Goal: Find specific page/section: Find specific page/section

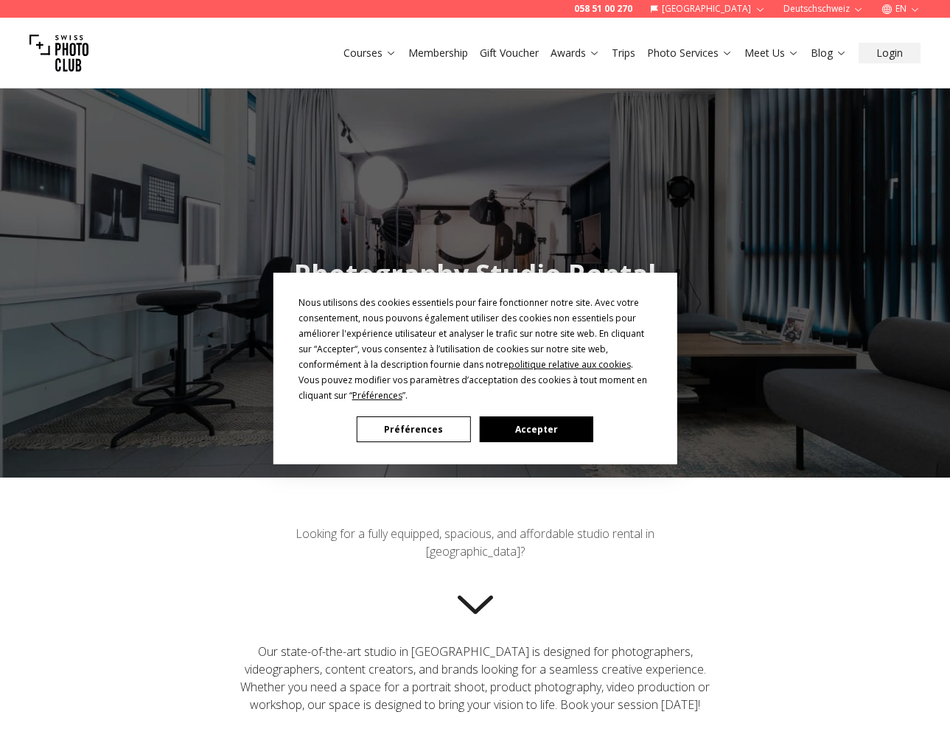
click at [508, 432] on button "Accepter" at bounding box center [535, 429] width 113 height 26
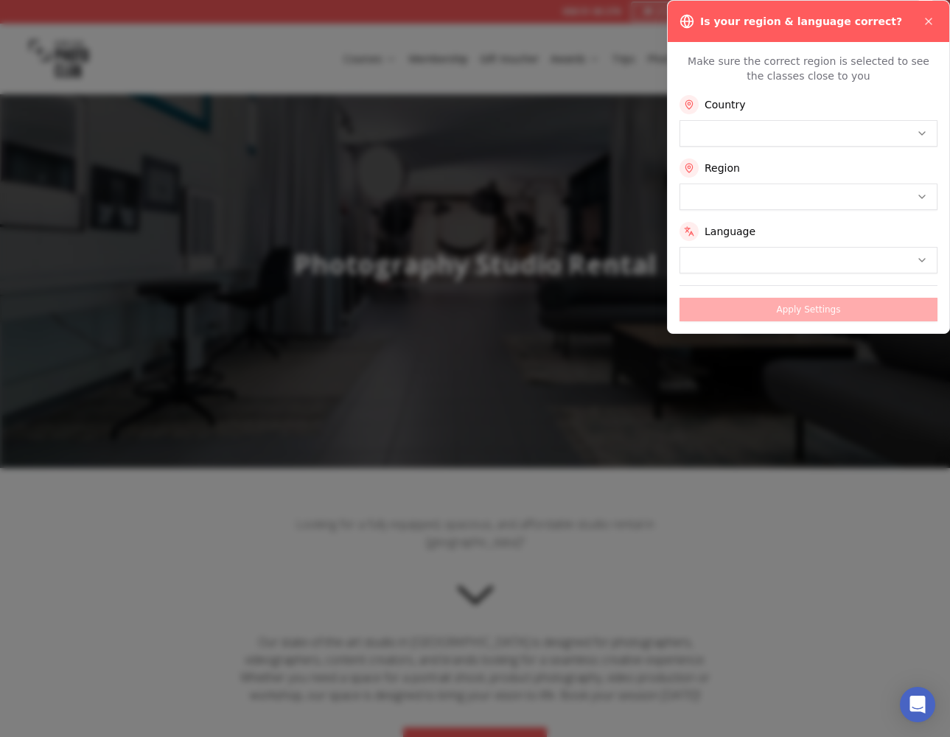
scroll to position [11, 0]
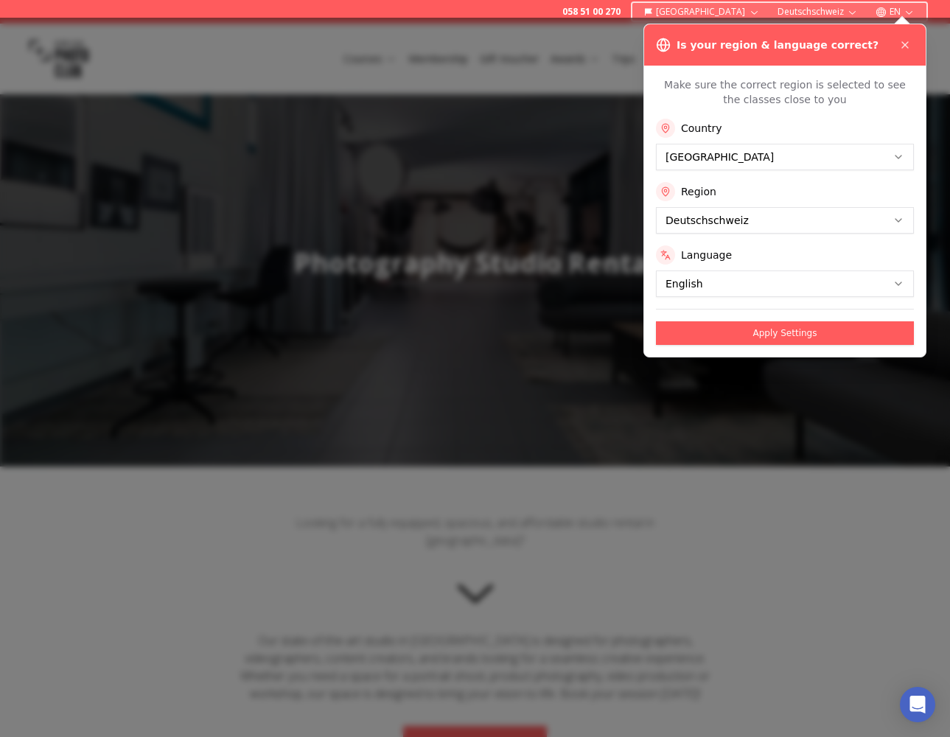
click at [819, 336] on button "Apply Settings" at bounding box center [785, 333] width 258 height 24
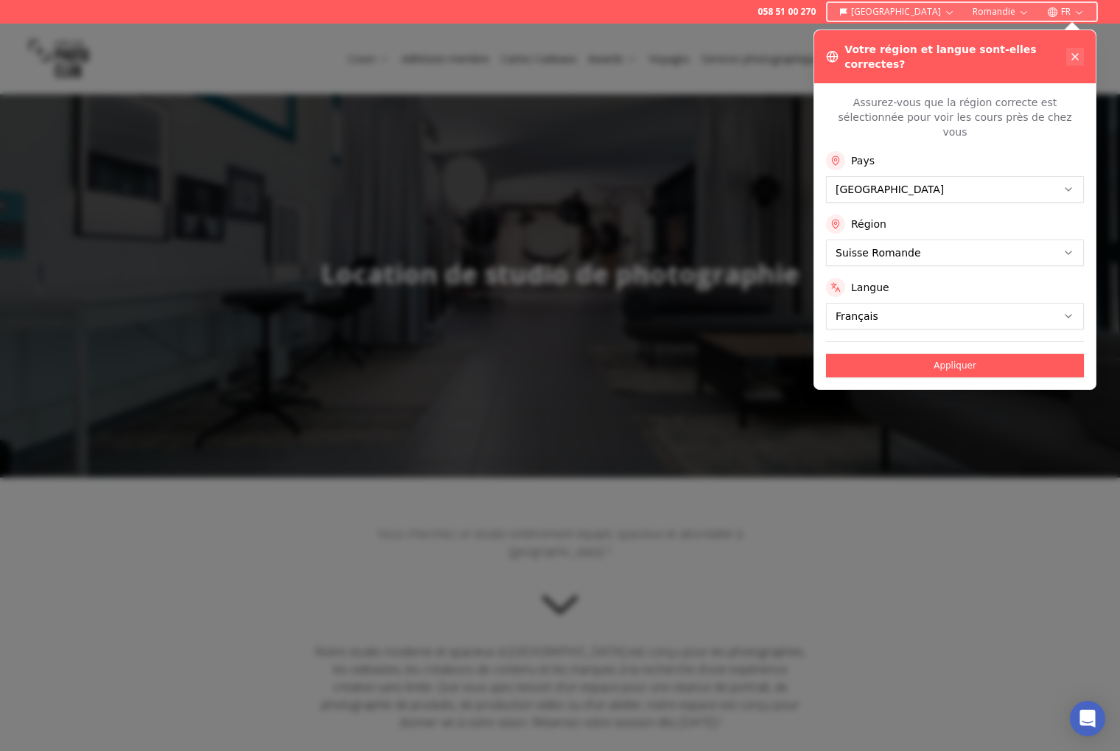
click at [949, 54] on icon at bounding box center [1075, 57] width 6 height 6
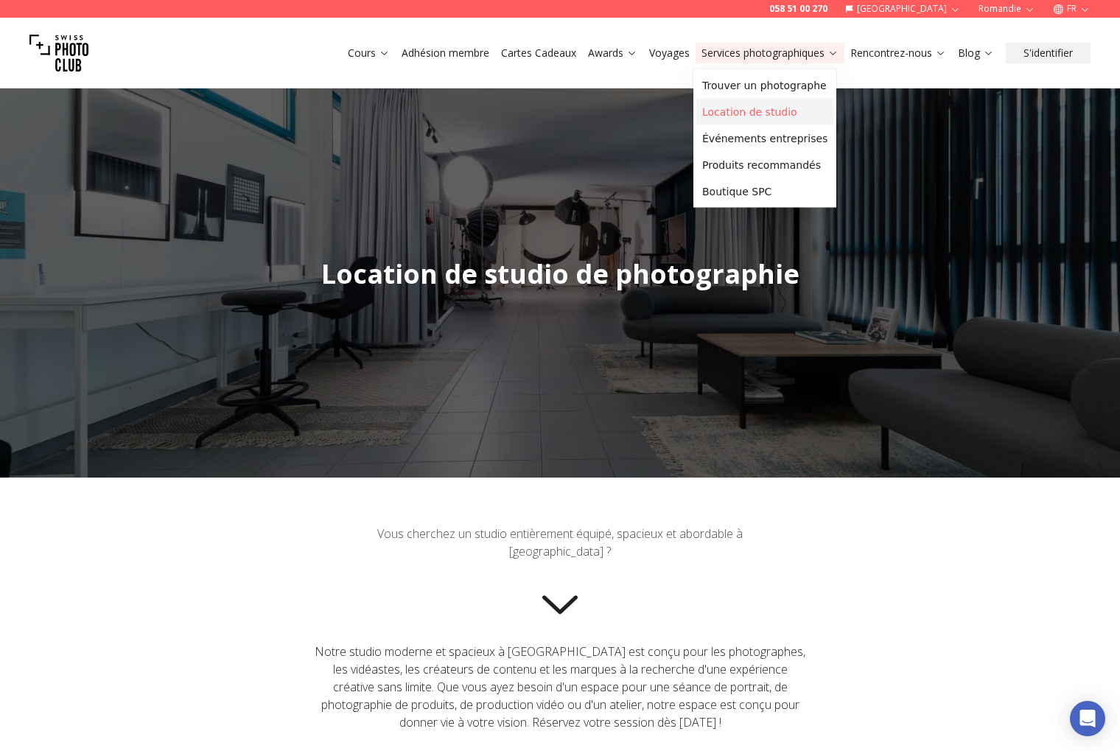
click at [767, 115] on link "Location de studio" at bounding box center [764, 112] width 137 height 27
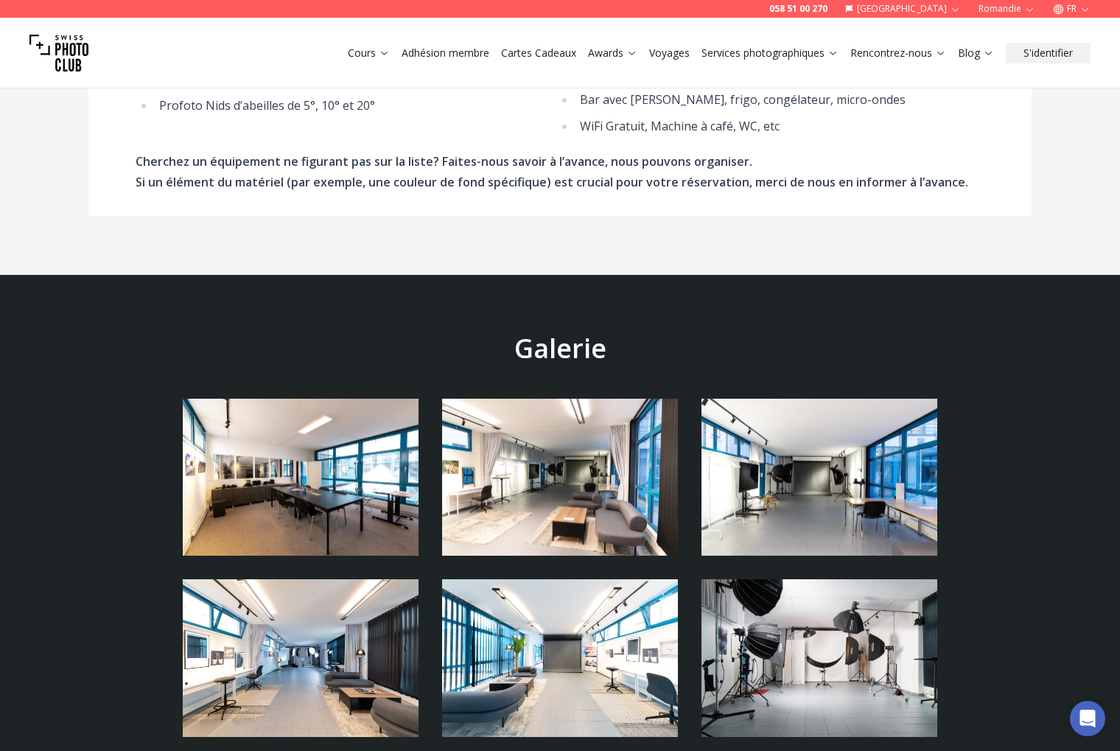
scroll to position [2990, 0]
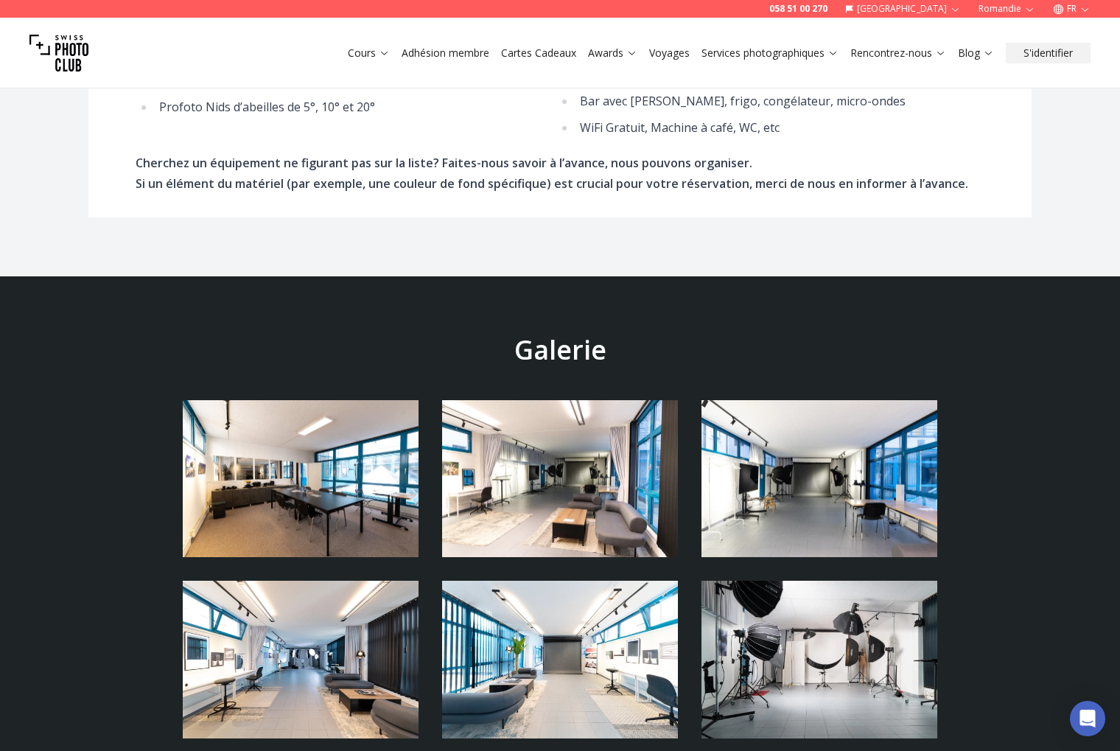
click at [301, 404] on img at bounding box center [301, 479] width 236 height 158
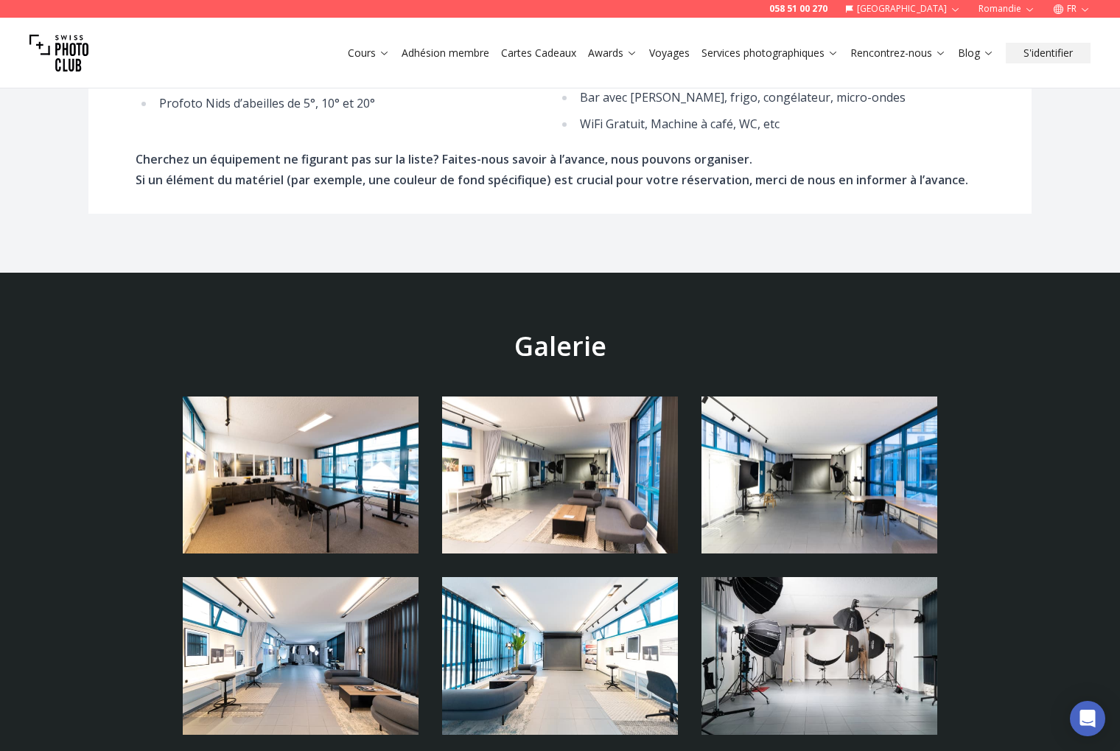
click at [354, 422] on img at bounding box center [301, 475] width 236 height 158
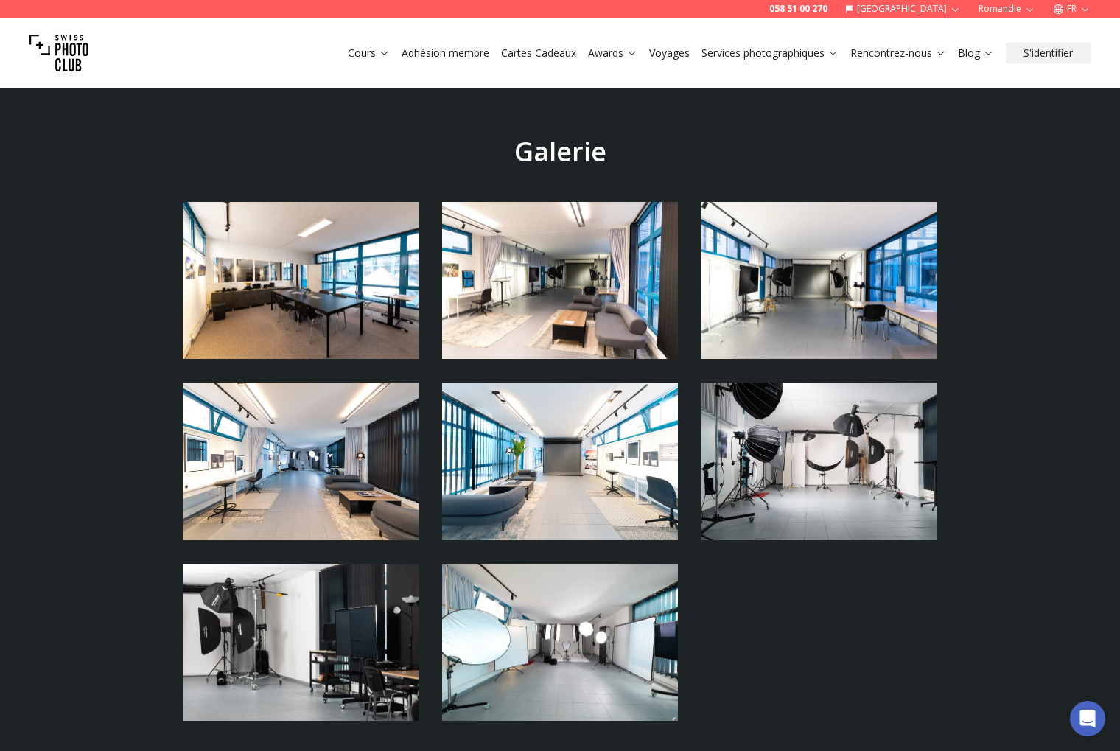
scroll to position [3187, 0]
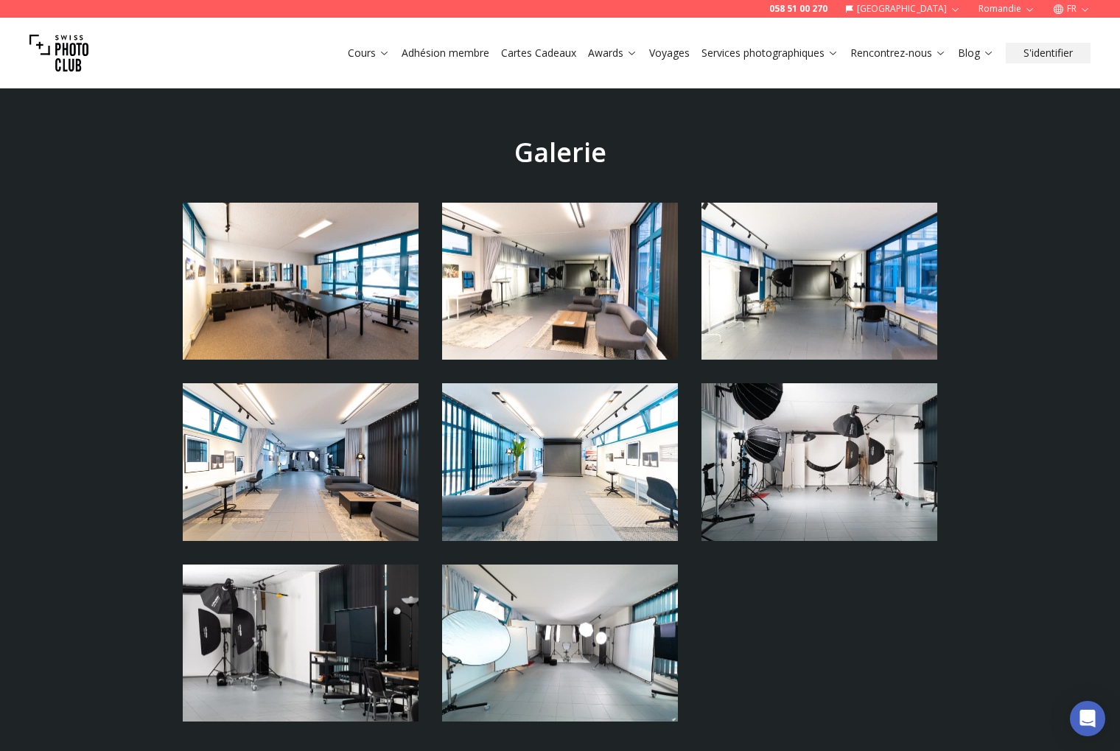
click at [822, 475] on img at bounding box center [819, 462] width 236 height 158
click at [649, 463] on img at bounding box center [560, 462] width 236 height 158
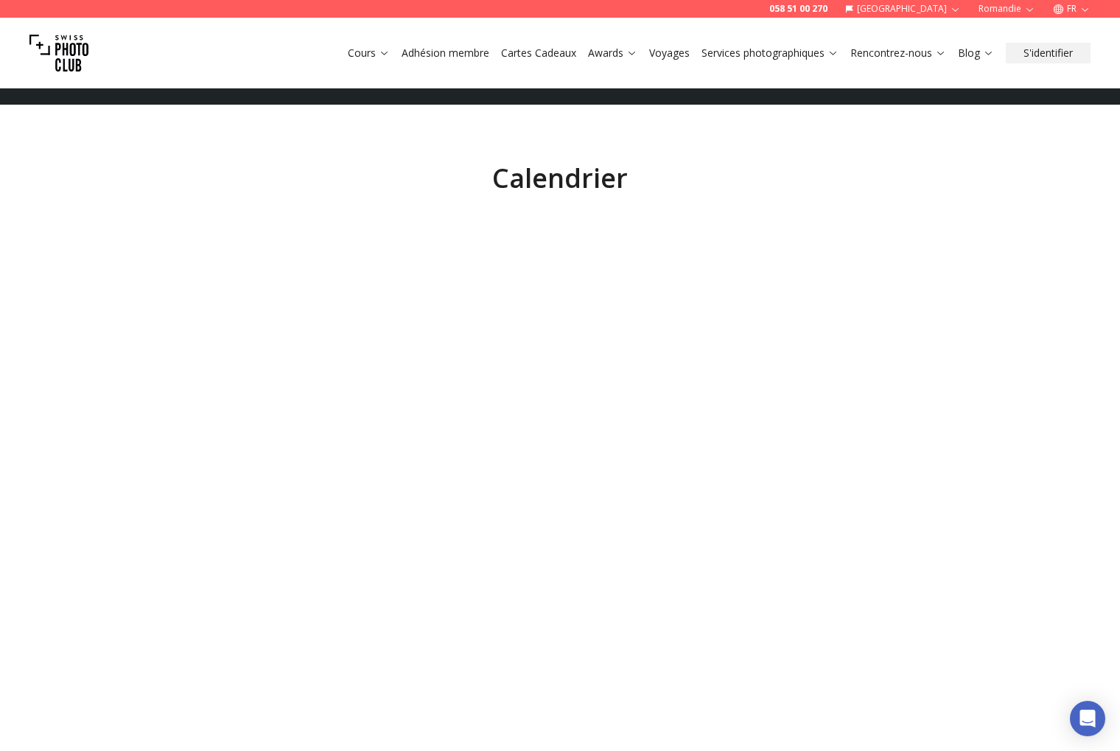
scroll to position [5857, 0]
